Goal: Transaction & Acquisition: Obtain resource

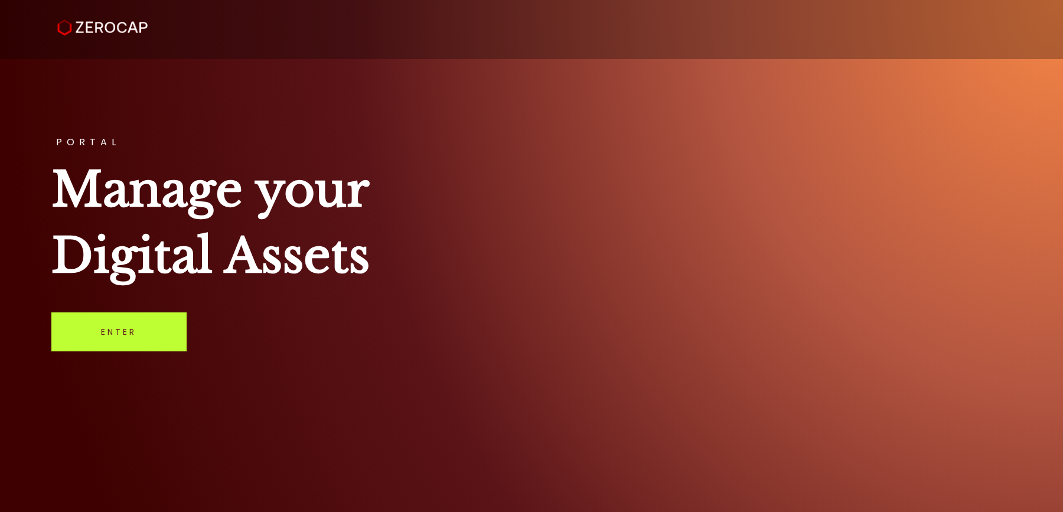
click at [136, 316] on link "Enter" at bounding box center [118, 331] width 135 height 39
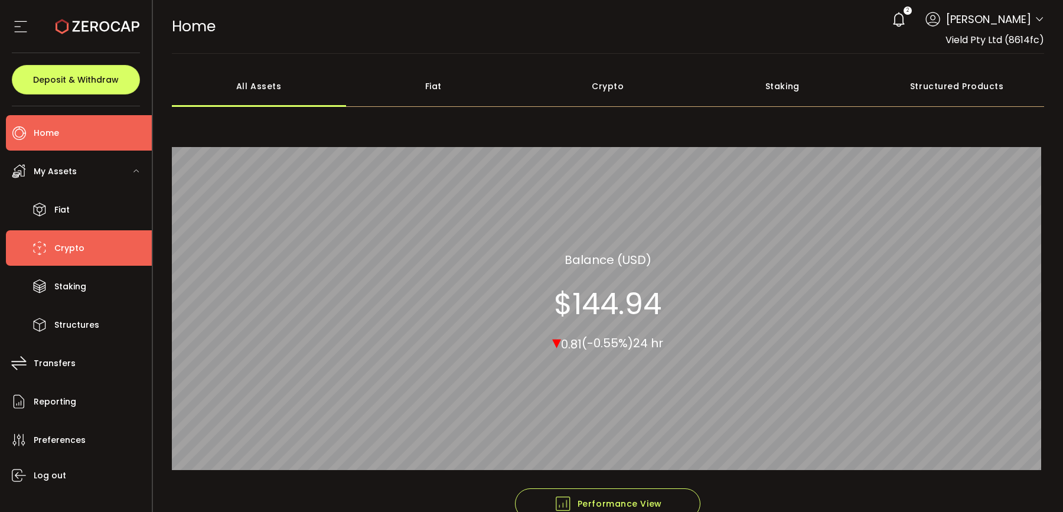
click at [76, 246] on span "Crypto" at bounding box center [69, 248] width 30 height 17
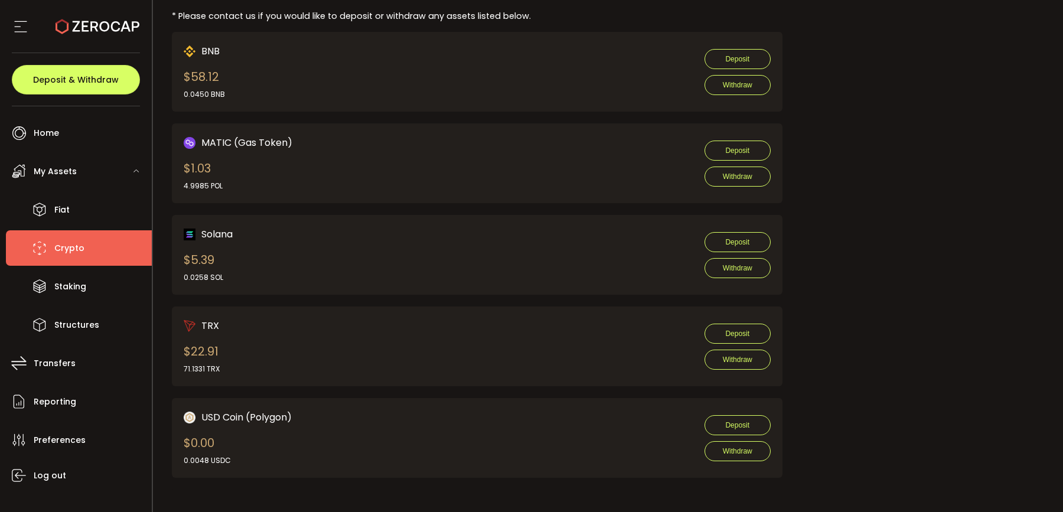
scroll to position [648, 0]
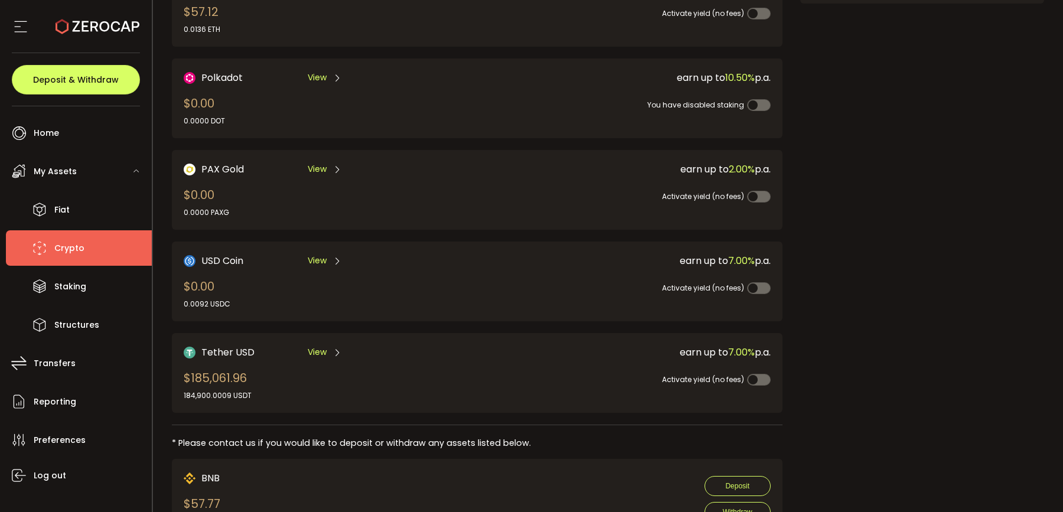
scroll to position [218, 0]
click at [325, 350] on span "View" at bounding box center [317, 353] width 19 height 12
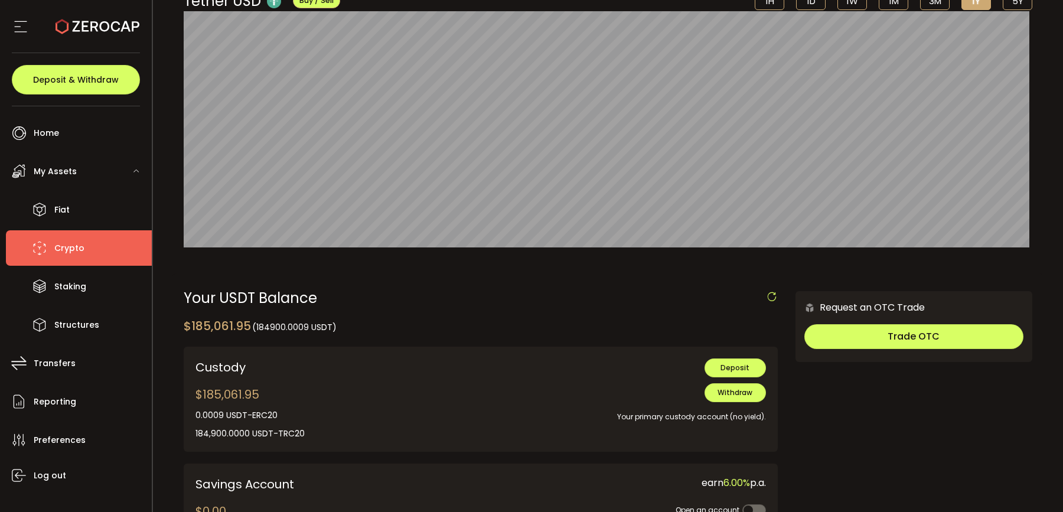
scroll to position [111, 0]
click at [712, 391] on button "Withdraw" at bounding box center [734, 392] width 61 height 19
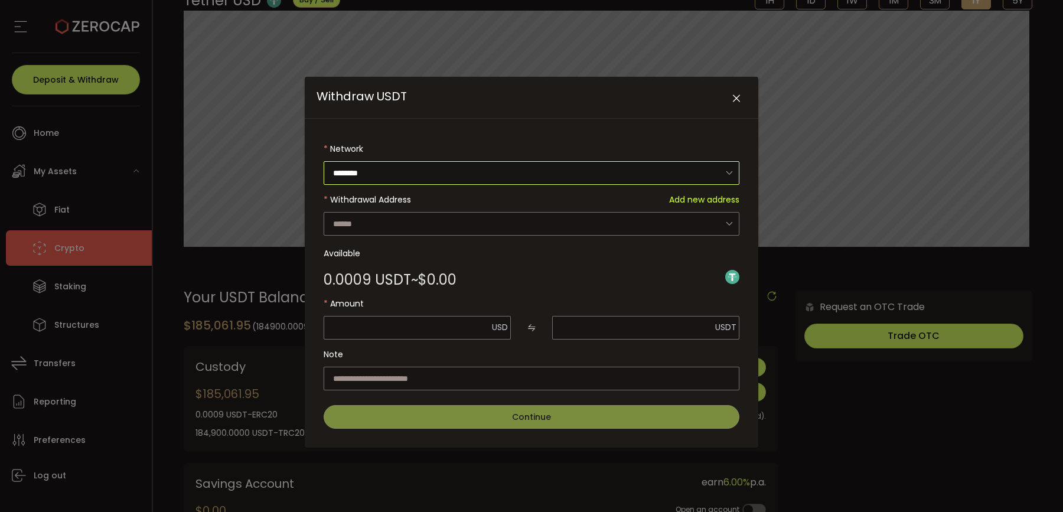
click at [456, 166] on input "********" at bounding box center [532, 173] width 416 height 24
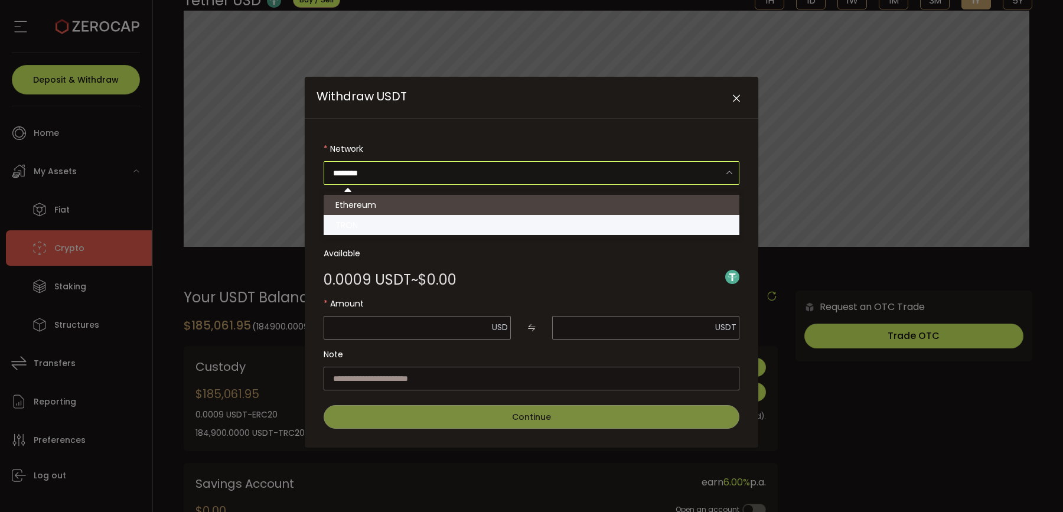
click at [429, 215] on ul "Ethereum TRON" at bounding box center [533, 214] width 419 height 47
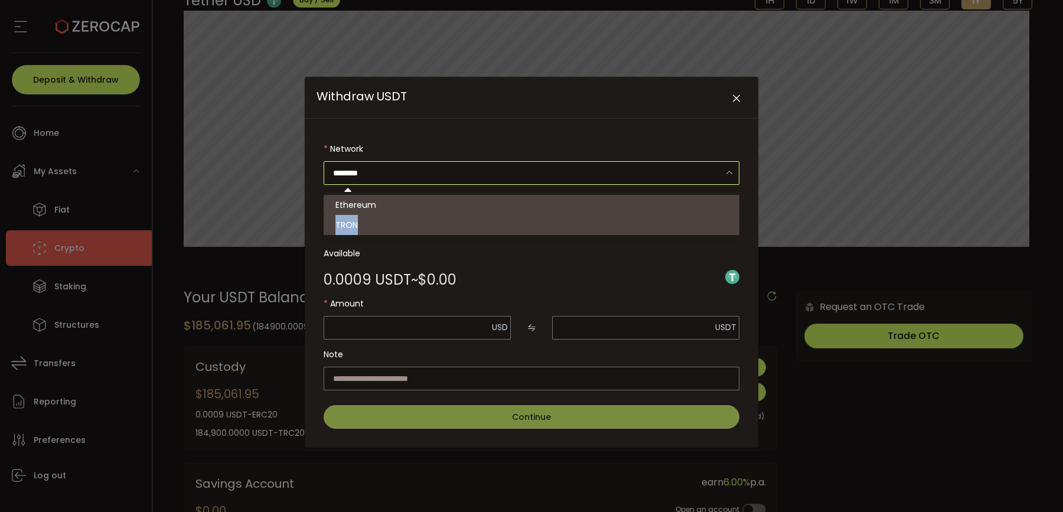
click at [427, 216] on li "TRON" at bounding box center [533, 225] width 419 height 20
type input "****"
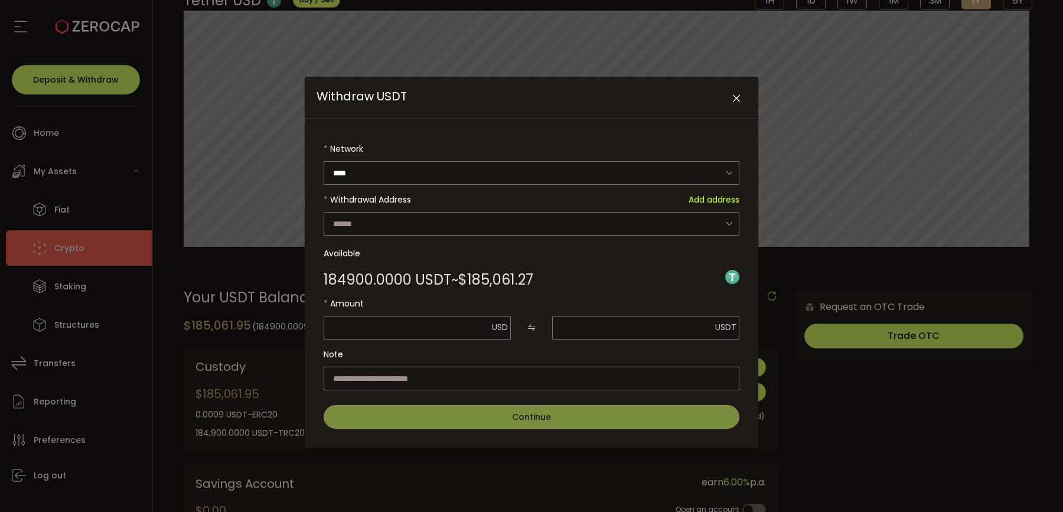
click at [501, 223] on div "Withdraw USDT" at bounding box center [532, 283] width 416 height 292
click at [501, 229] on input "Withdraw USDT" at bounding box center [532, 224] width 416 height 24
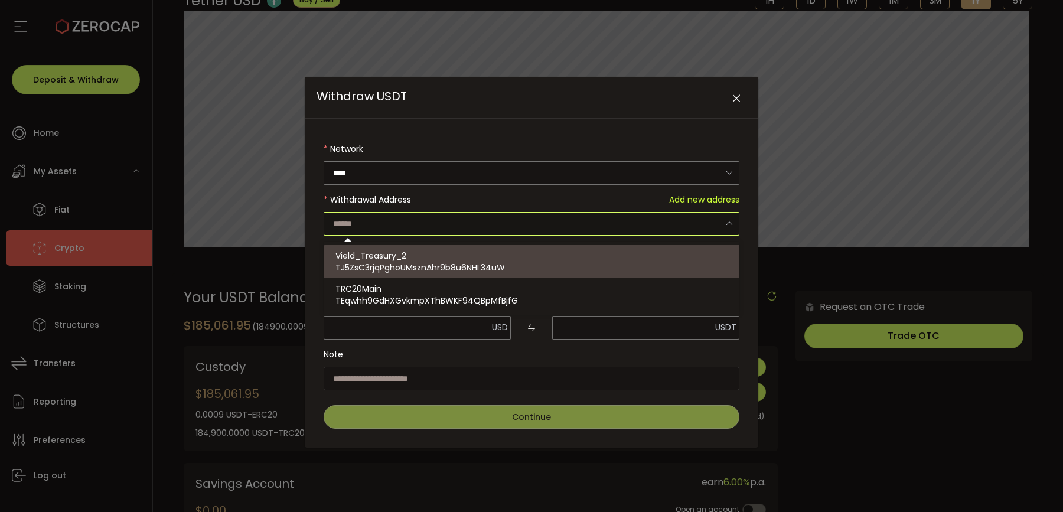
click at [484, 251] on div "Vield_Treasury_2 TJ5ZsC3rjqPghoUMsznAhr9b8u6NHL34uW" at bounding box center [533, 261] width 396 height 33
type input "**********"
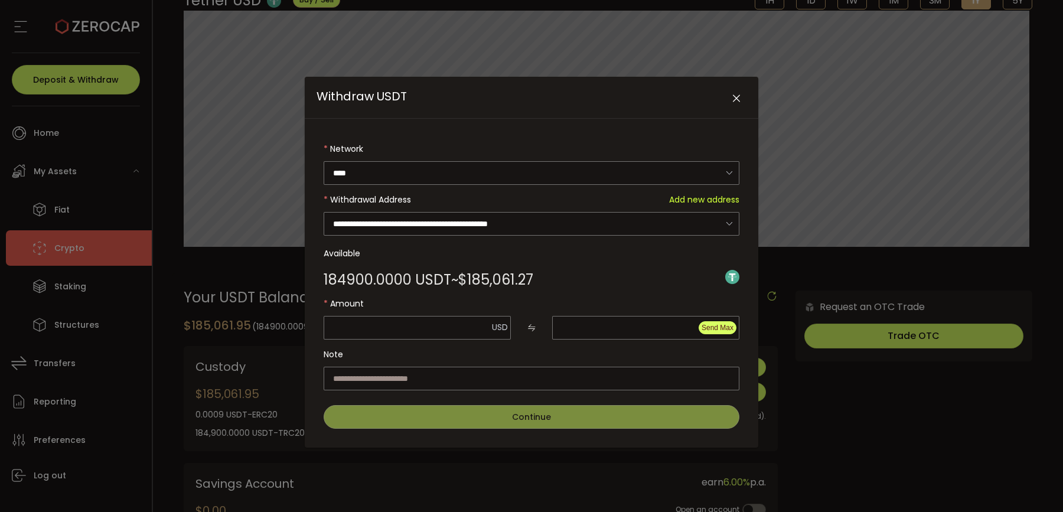
click at [723, 325] on span "Send Max" at bounding box center [717, 328] width 32 height 8
type input "*********"
type input "********"
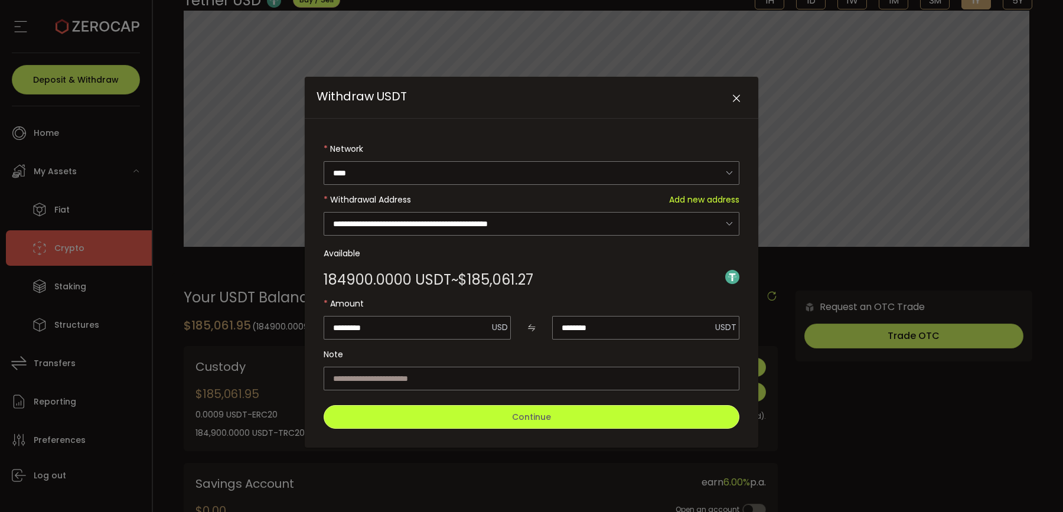
click at [572, 414] on button "Continue" at bounding box center [532, 417] width 416 height 24
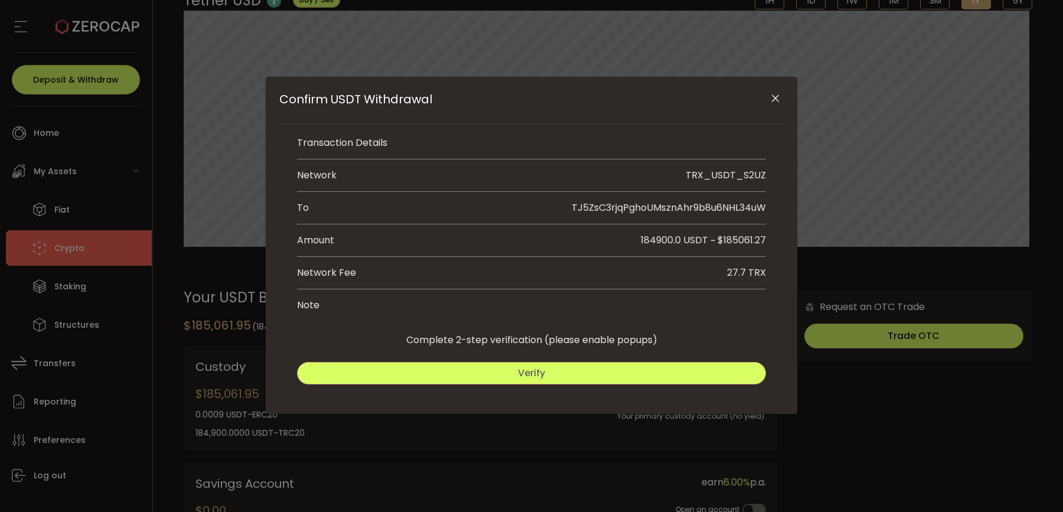
click at [533, 377] on span "Verify" at bounding box center [531, 373] width 27 height 14
click at [606, 376] on button "Submit" at bounding box center [649, 373] width 231 height 22
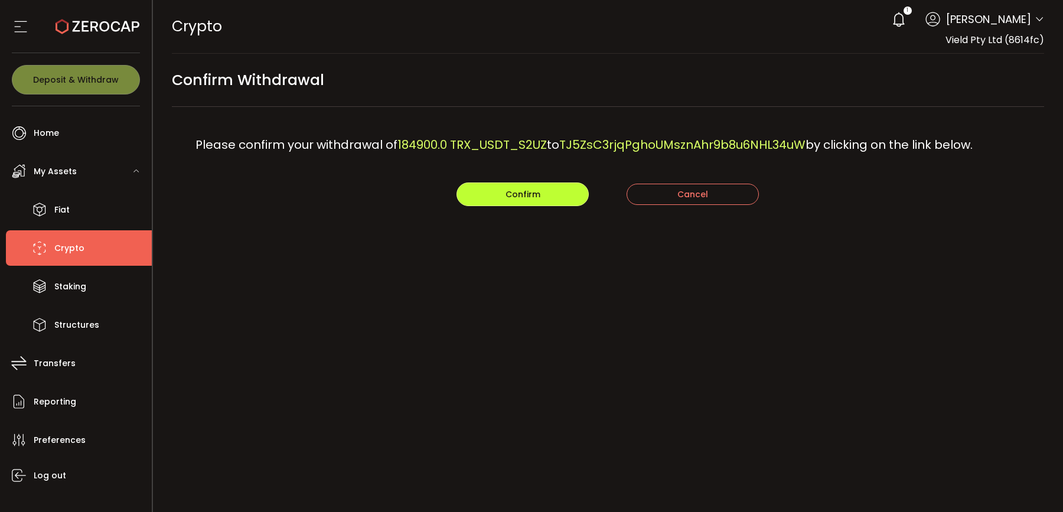
click at [497, 200] on button "Confirm" at bounding box center [522, 194] width 132 height 24
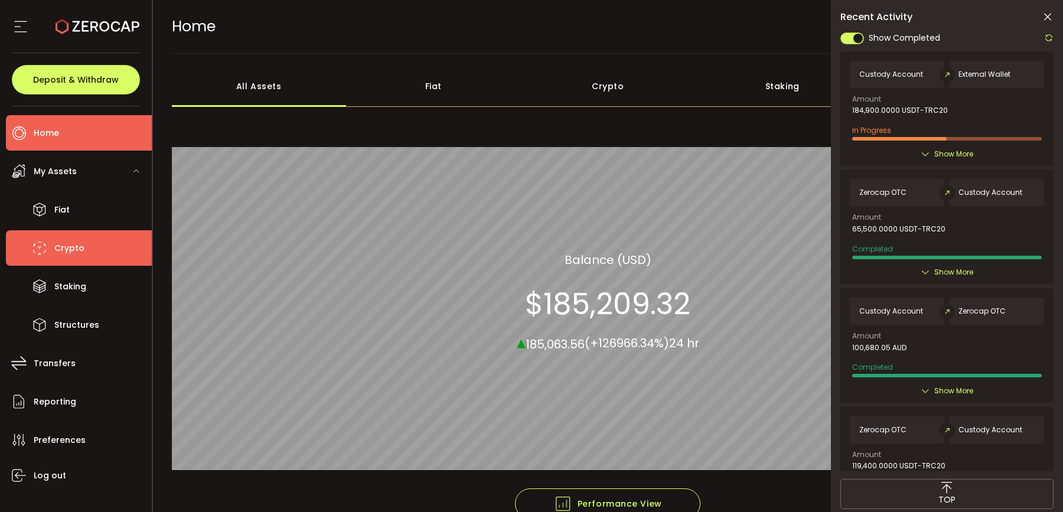
click at [86, 241] on li "Crypto" at bounding box center [79, 247] width 146 height 35
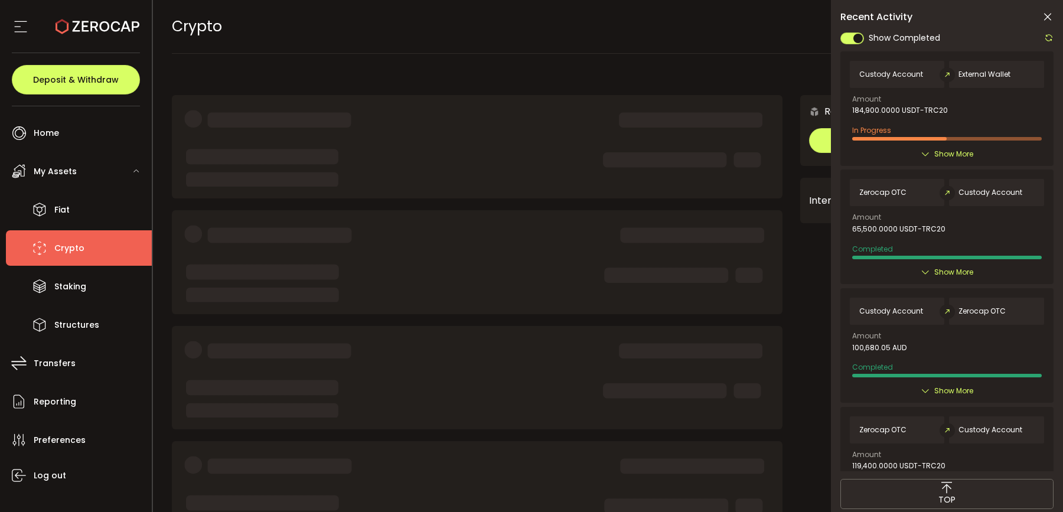
scroll to position [388, 0]
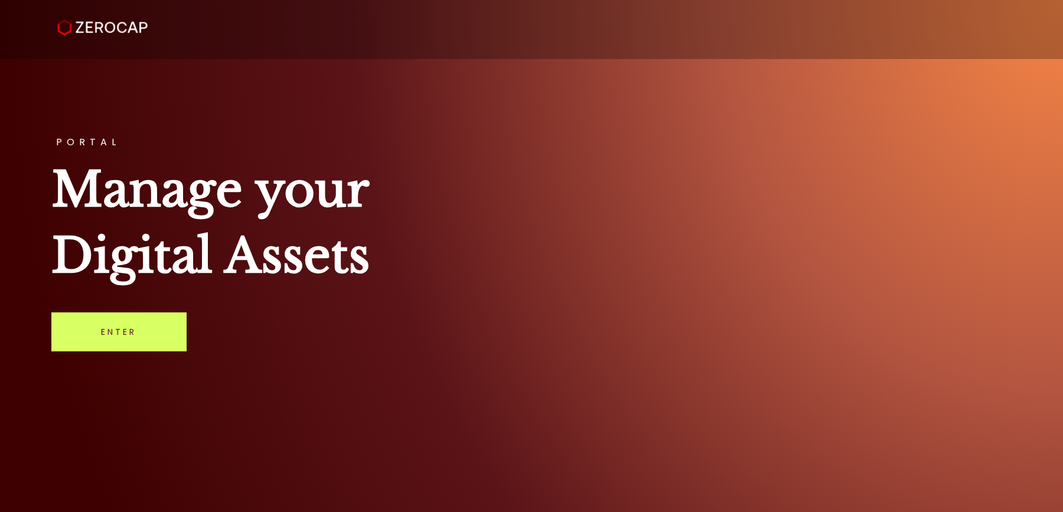
drag, startPoint x: 397, startPoint y: 260, endPoint x: 141, endPoint y: 198, distance: 263.8
click at [146, 200] on h1 "Manage your Digital Assets" at bounding box center [531, 222] width 961 height 132
click at [141, 198] on h1 "Manage your Digital Assets" at bounding box center [531, 222] width 961 height 132
drag, startPoint x: 141, startPoint y: 198, endPoint x: 292, endPoint y: 230, distance: 155.2
click at [290, 230] on h1 "Manage your Digital Assets" at bounding box center [531, 222] width 961 height 132
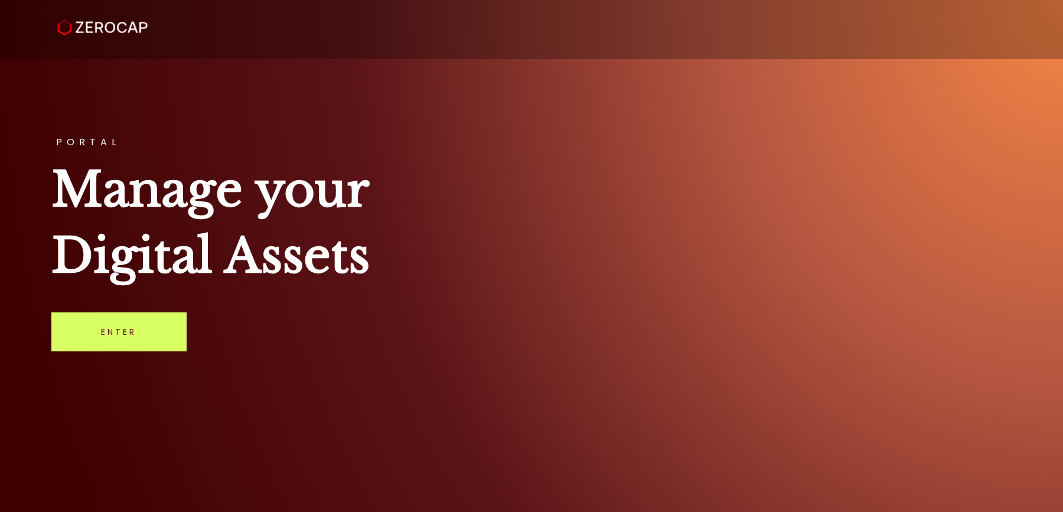
click at [299, 231] on h1 "Manage your Digital Assets" at bounding box center [531, 222] width 961 height 132
drag, startPoint x: 361, startPoint y: 244, endPoint x: 259, endPoint y: 198, distance: 112.3
click at [277, 204] on h1 "Manage your Digital Assets" at bounding box center [531, 222] width 961 height 132
drag, startPoint x: 195, startPoint y: 186, endPoint x: 322, endPoint y: 229, distance: 134.0
click at [293, 223] on h1 "Manage your Digital Assets" at bounding box center [531, 222] width 961 height 132
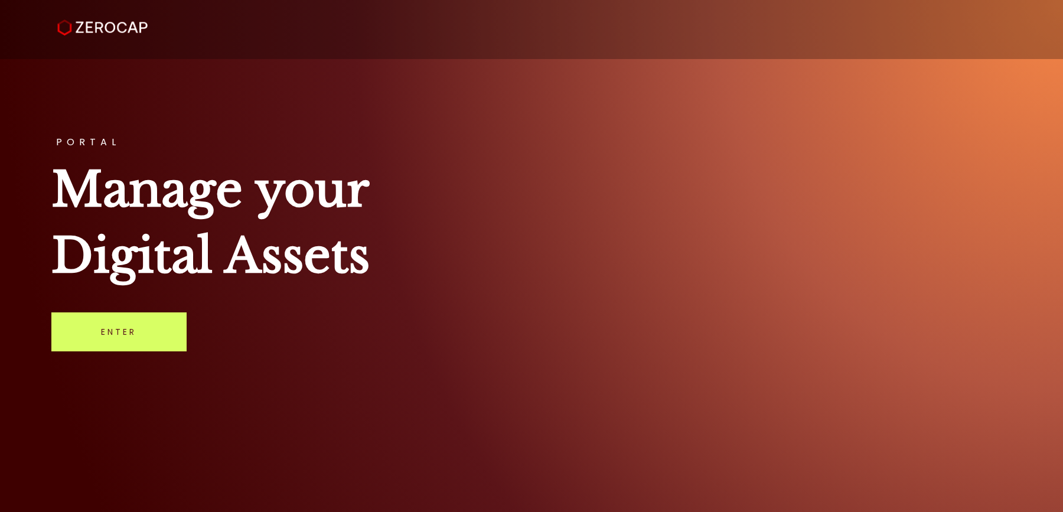
click at [323, 229] on h1 "Manage your Digital Assets" at bounding box center [531, 222] width 961 height 132
drag, startPoint x: 331, startPoint y: 232, endPoint x: 219, endPoint y: 165, distance: 130.8
click at [219, 165] on h1 "Manage your Digital Assets" at bounding box center [531, 222] width 961 height 132
drag, startPoint x: 217, startPoint y: 164, endPoint x: 300, endPoint y: 203, distance: 92.2
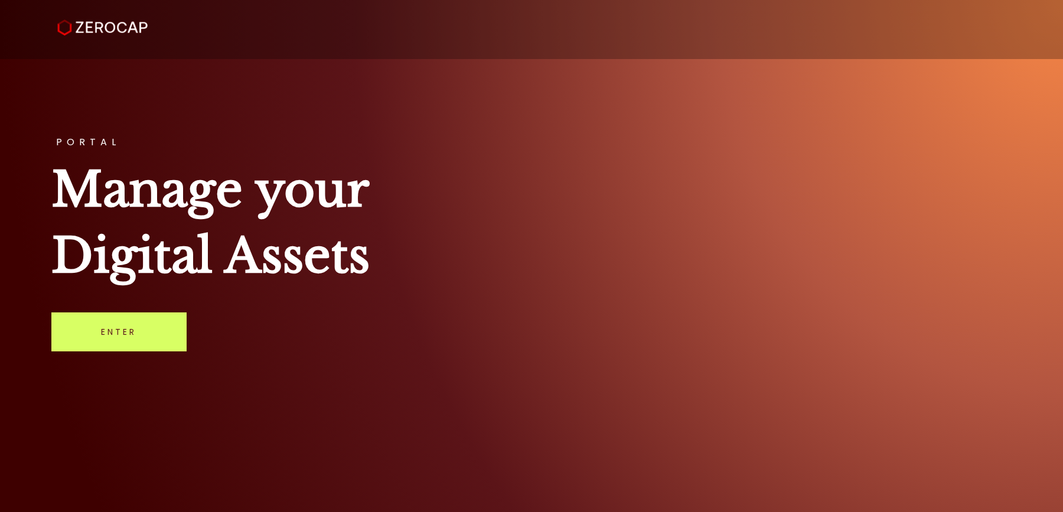
click at [283, 197] on h1 "Manage your Digital Assets" at bounding box center [531, 222] width 961 height 132
click at [300, 203] on h1 "Manage your Digital Assets" at bounding box center [531, 222] width 961 height 132
drag, startPoint x: 345, startPoint y: 213, endPoint x: 188, endPoint y: 194, distance: 157.6
click at [191, 194] on h1 "Manage your Digital Assets" at bounding box center [531, 222] width 961 height 132
click at [147, 188] on h1 "Manage your Digital Assets" at bounding box center [531, 222] width 961 height 132
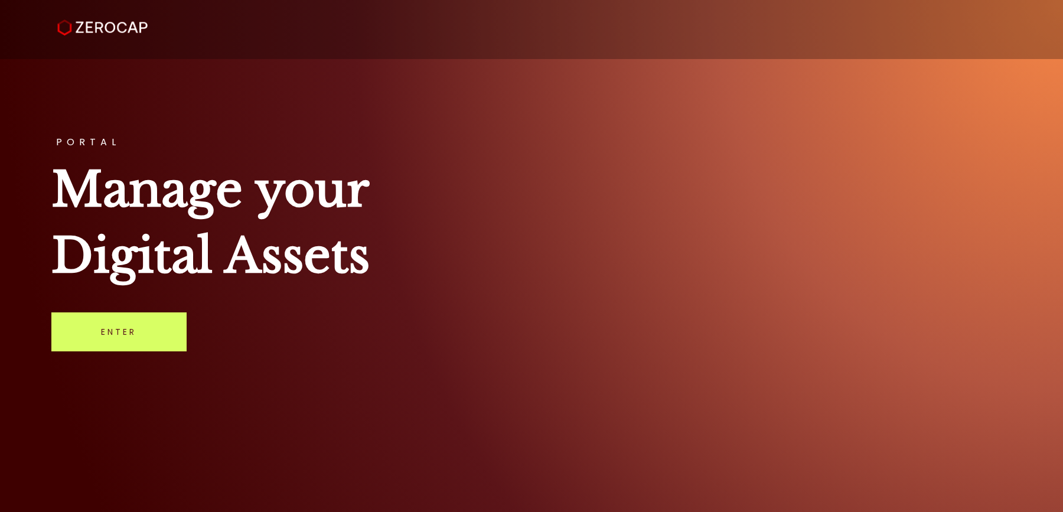
drag, startPoint x: 226, startPoint y: 215, endPoint x: 332, endPoint y: 244, distance: 110.1
click at [319, 241] on h1 "Manage your Digital Assets" at bounding box center [531, 222] width 961 height 132
click at [332, 244] on h1 "Manage your Digital Assets" at bounding box center [531, 222] width 961 height 132
drag, startPoint x: 231, startPoint y: 204, endPoint x: 165, endPoint y: 178, distance: 71.0
click at [165, 178] on h1 "Manage your Digital Assets" at bounding box center [531, 222] width 961 height 132
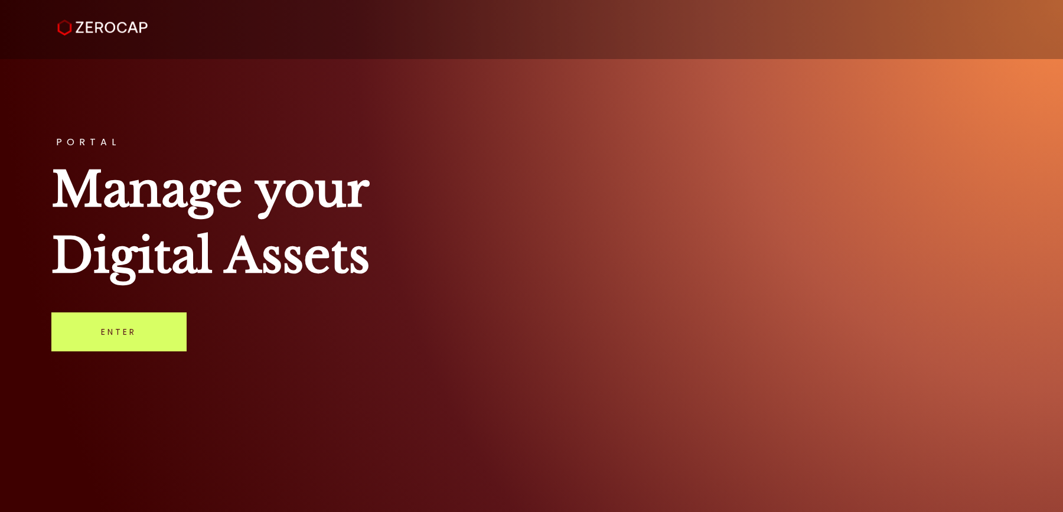
click at [165, 178] on h1 "Manage your Digital Assets" at bounding box center [531, 222] width 961 height 132
drag, startPoint x: 165, startPoint y: 178, endPoint x: 292, endPoint y: 227, distance: 136.1
click at [280, 226] on h1 "Manage your Digital Assets" at bounding box center [531, 222] width 961 height 132
click at [293, 227] on h1 "Manage your Digital Assets" at bounding box center [531, 222] width 961 height 132
drag, startPoint x: 290, startPoint y: 231, endPoint x: 211, endPoint y: 182, distance: 93.3
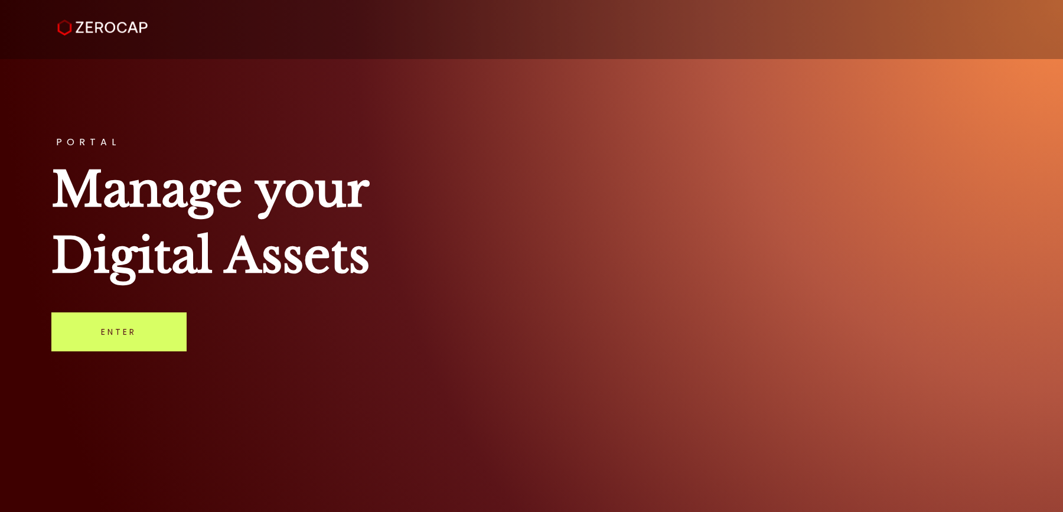
click at [211, 182] on h1 "Manage your Digital Assets" at bounding box center [531, 222] width 961 height 132
click at [210, 182] on h1 "Manage your Digital Assets" at bounding box center [531, 222] width 961 height 132
drag, startPoint x: 237, startPoint y: 195, endPoint x: 318, endPoint y: 233, distance: 89.3
click at [317, 233] on h1 "Manage your Digital Assets" at bounding box center [531, 222] width 961 height 132
click at [321, 234] on h1 "Manage your Digital Assets" at bounding box center [531, 222] width 961 height 132
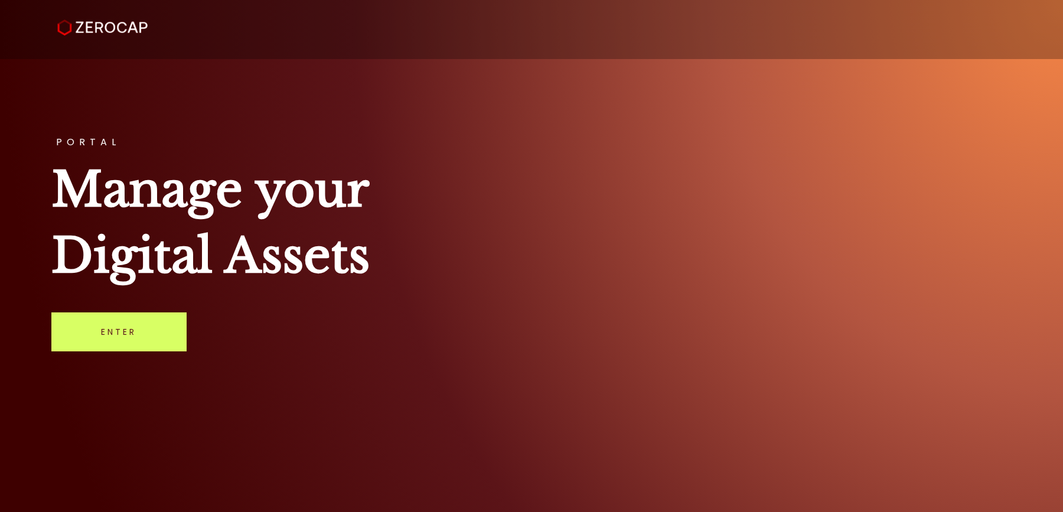
drag, startPoint x: 141, startPoint y: 171, endPoint x: 263, endPoint y: 243, distance: 141.9
click at [258, 241] on h1 "Manage your Digital Assets" at bounding box center [531, 222] width 961 height 132
click at [263, 243] on h1 "Manage your Digital Assets" at bounding box center [531, 222] width 961 height 132
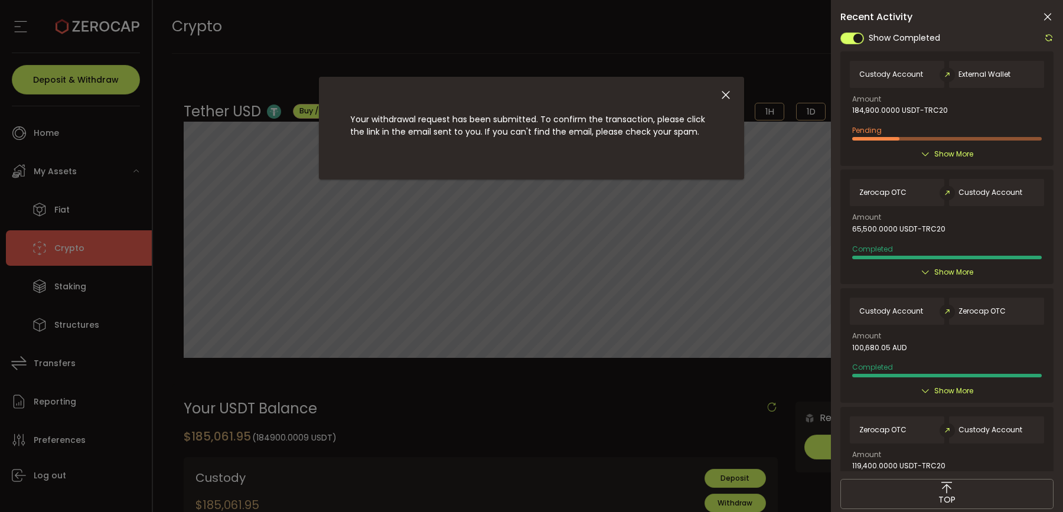
scroll to position [111, 0]
